Goal: Task Accomplishment & Management: Use online tool/utility

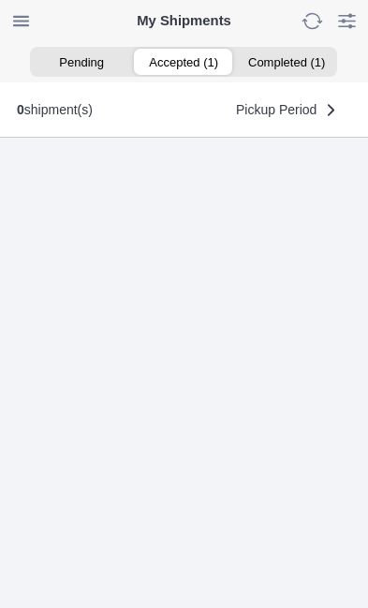
click at [191, 62] on ion-segment-button "Accepted (1)" at bounding box center [184, 62] width 102 height 26
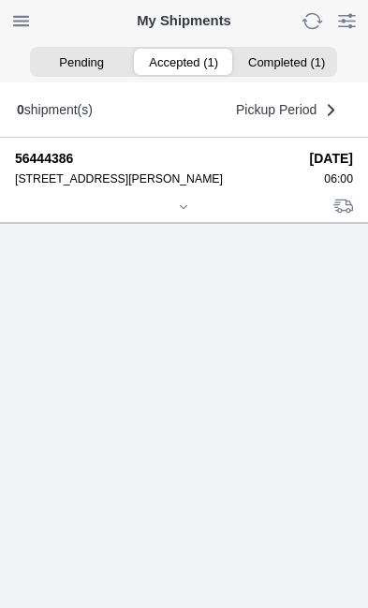
click at [186, 208] on icon at bounding box center [184, 206] width 7 height 3
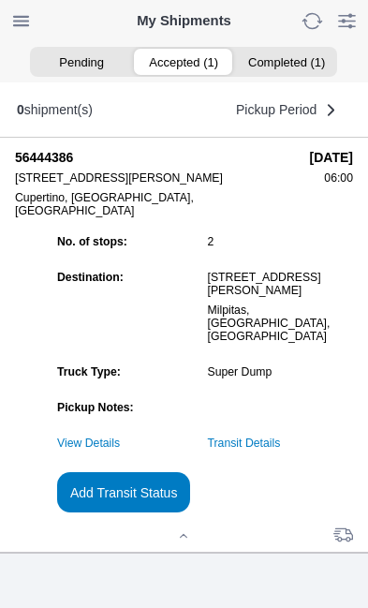
scroll to position [169, 0]
click at [0, 0] on slot "Add Transit Status" at bounding box center [0, 0] width 0 height 0
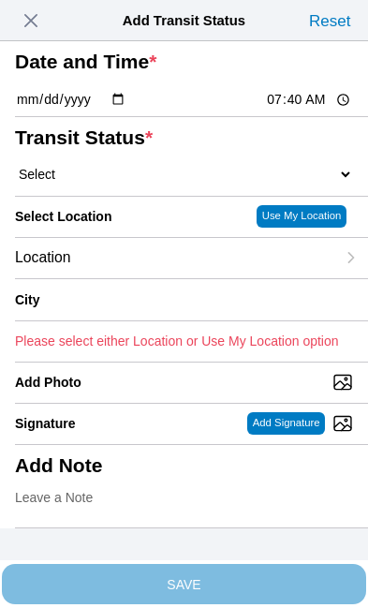
click at [315, 110] on input "07:40" at bounding box center [309, 100] width 88 height 20
type input "06:15"
click at [120, 183] on select "Select Arrive at Drop Off Arrive at Pickup Break Start Break Stop Depart Drop O…" at bounding box center [184, 174] width 338 height 17
select select "DPTPULOC"
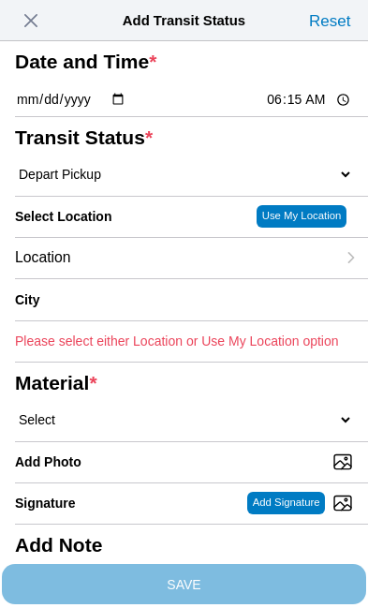
click at [145, 278] on div "Location" at bounding box center [175, 258] width 320 height 40
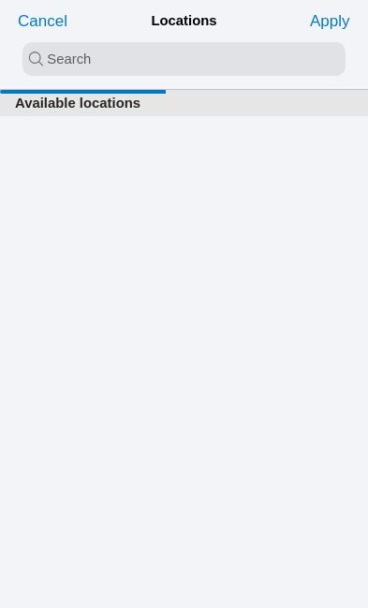
click at [45, 58] on input "search text" at bounding box center [183, 59] width 323 height 34
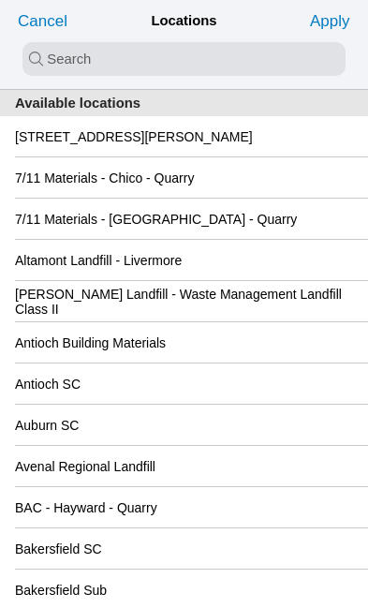
click at [0, 0] on slot "[STREET_ADDRESS][PERSON_NAME]" at bounding box center [0, 0] width 0 height 0
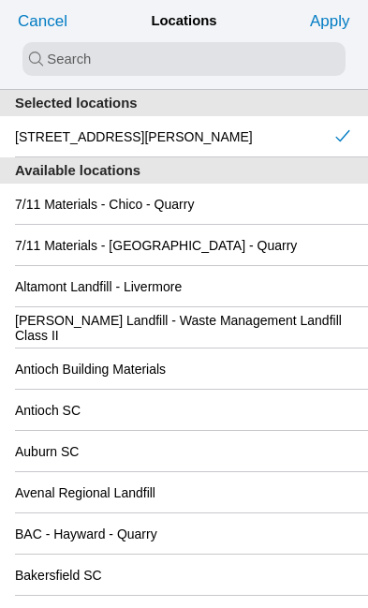
click at [0, 0] on slot "Apply" at bounding box center [0, 0] width 0 height 0
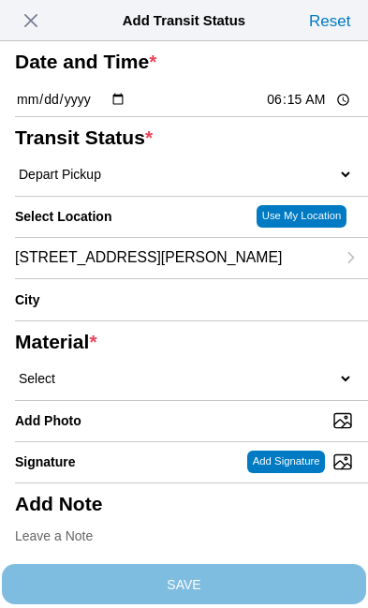
type input "Cupertino"
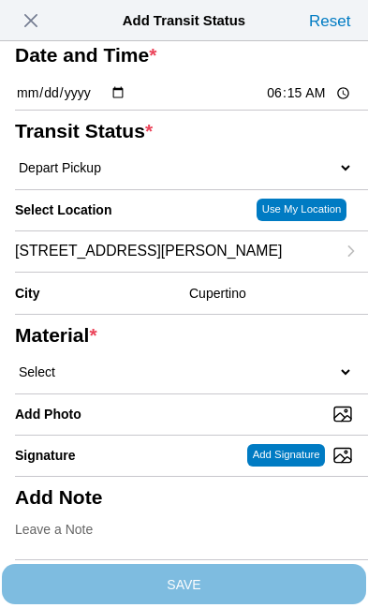
scroll to position [145, 0]
click at [176, 380] on select "Select 1" x 3" Rock 1" x 4" Rock 2" x 4" Rock Asphalt Cold Patch Backfill Spec …" at bounding box center [184, 371] width 338 height 17
select select "708654"
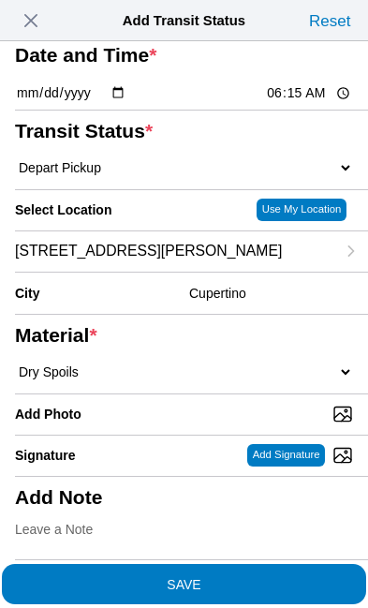
click at [277, 577] on span "SAVE" at bounding box center [184, 583] width 338 height 13
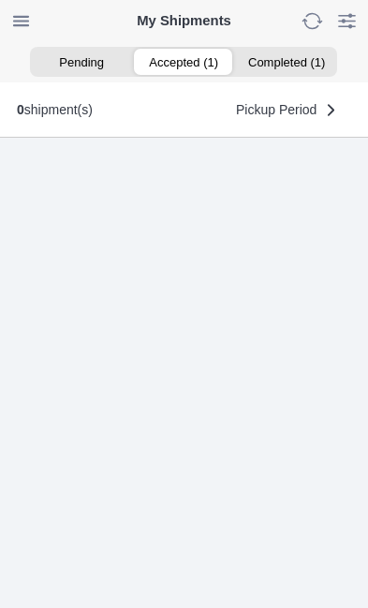
scroll to position [1, 0]
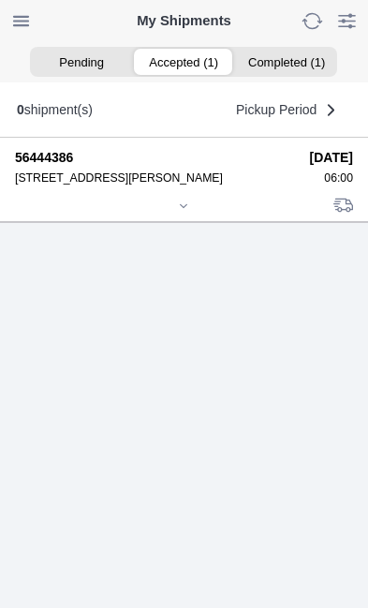
click at [187, 212] on icon at bounding box center [183, 205] width 11 height 11
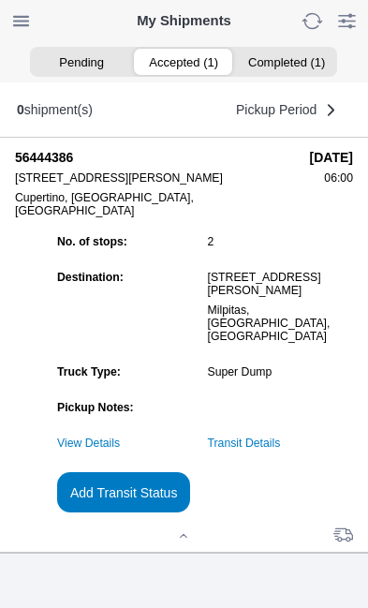
scroll to position [203, 0]
click at [281, 439] on link "Transit Details" at bounding box center [244, 443] width 73 height 13
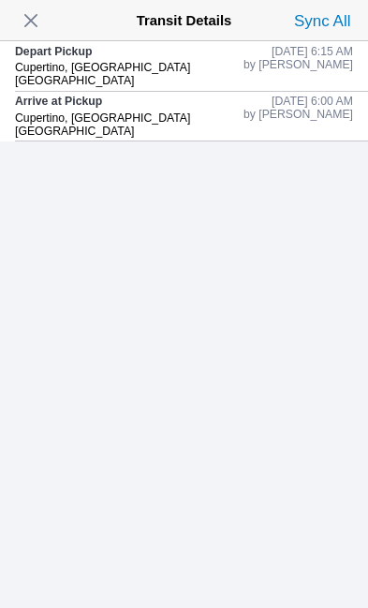
click at [41, 23] on span "button" at bounding box center [31, 20] width 26 height 26
